Goal: Task Accomplishment & Management: Manage account settings

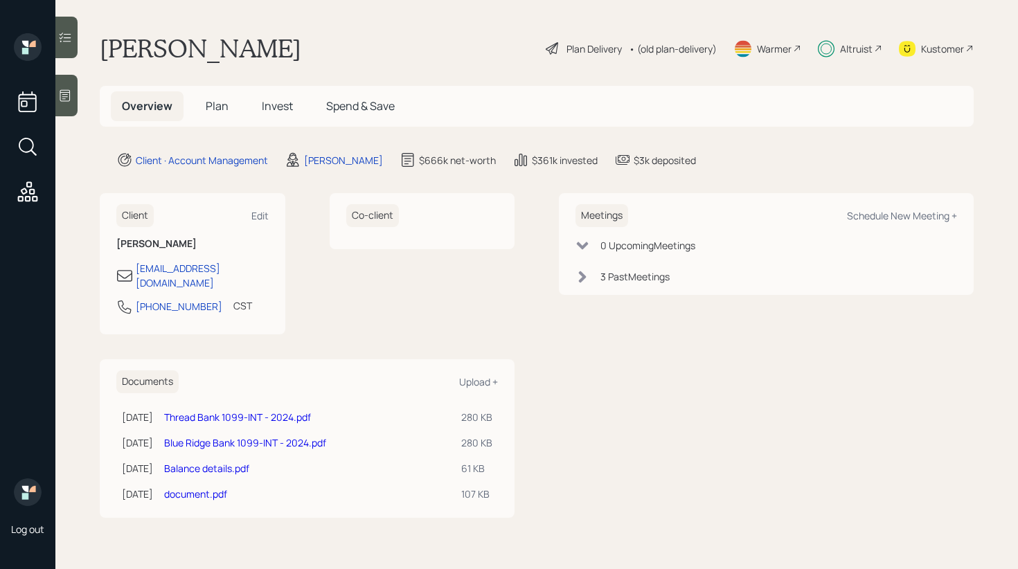
click at [287, 273] on div "Client Edit [PERSON_NAME] [EMAIL_ADDRESS][DOMAIN_NAME] [PHONE_NUMBER] CST Curre…" at bounding box center [307, 263] width 415 height 141
click at [278, 110] on span "Invest" at bounding box center [277, 105] width 31 height 15
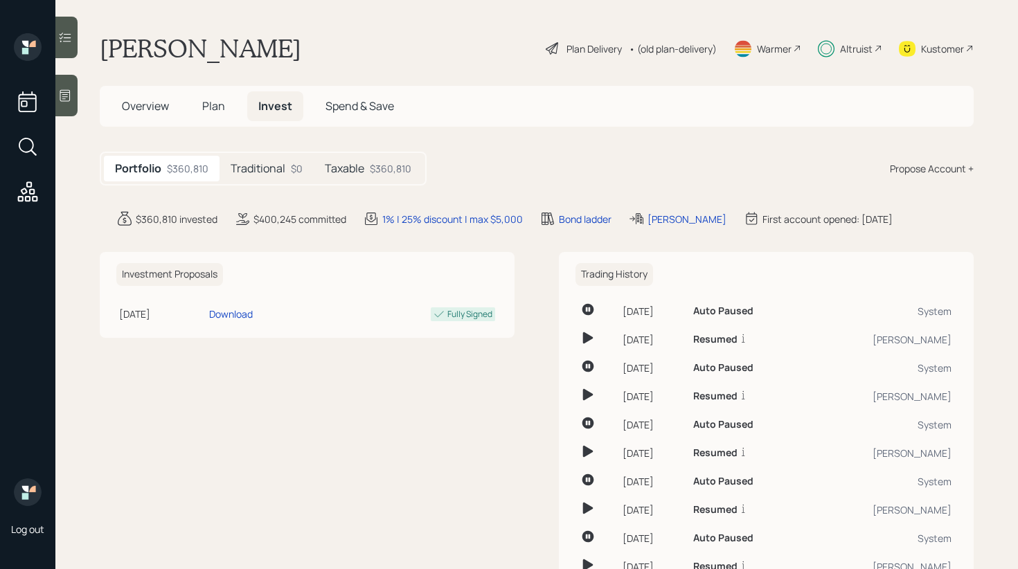
click at [344, 172] on h5 "Taxable" at bounding box center [344, 168] width 39 height 13
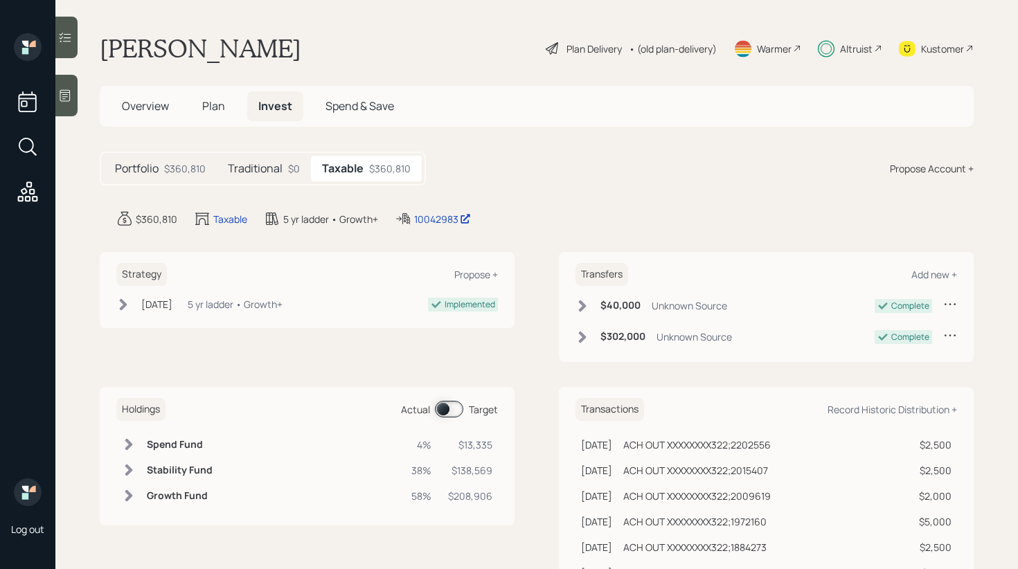
click at [451, 412] on span at bounding box center [449, 409] width 28 height 17
click at [431, 222] on div "10042983" at bounding box center [442, 219] width 57 height 15
